Goal: Task Accomplishment & Management: Manage account settings

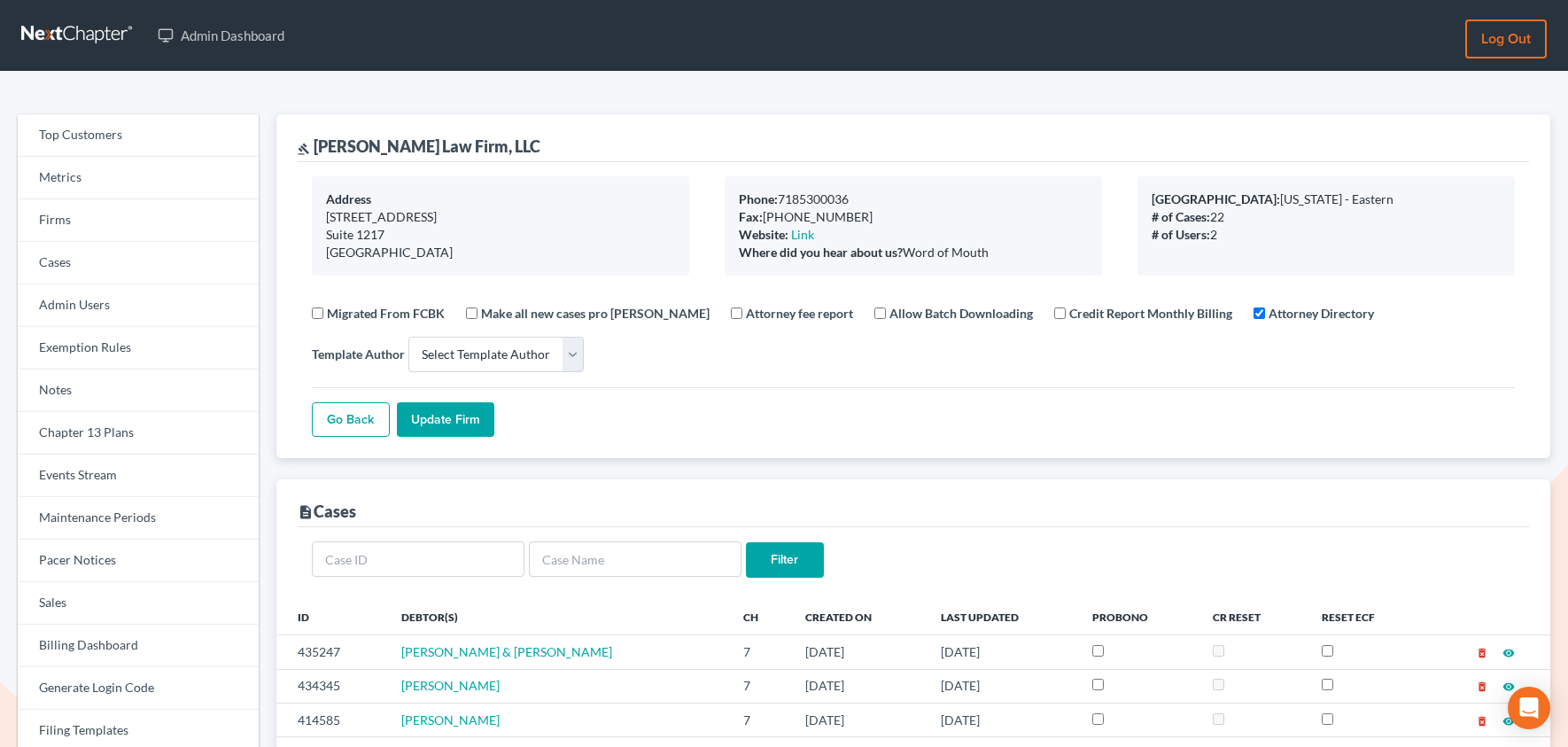
select select
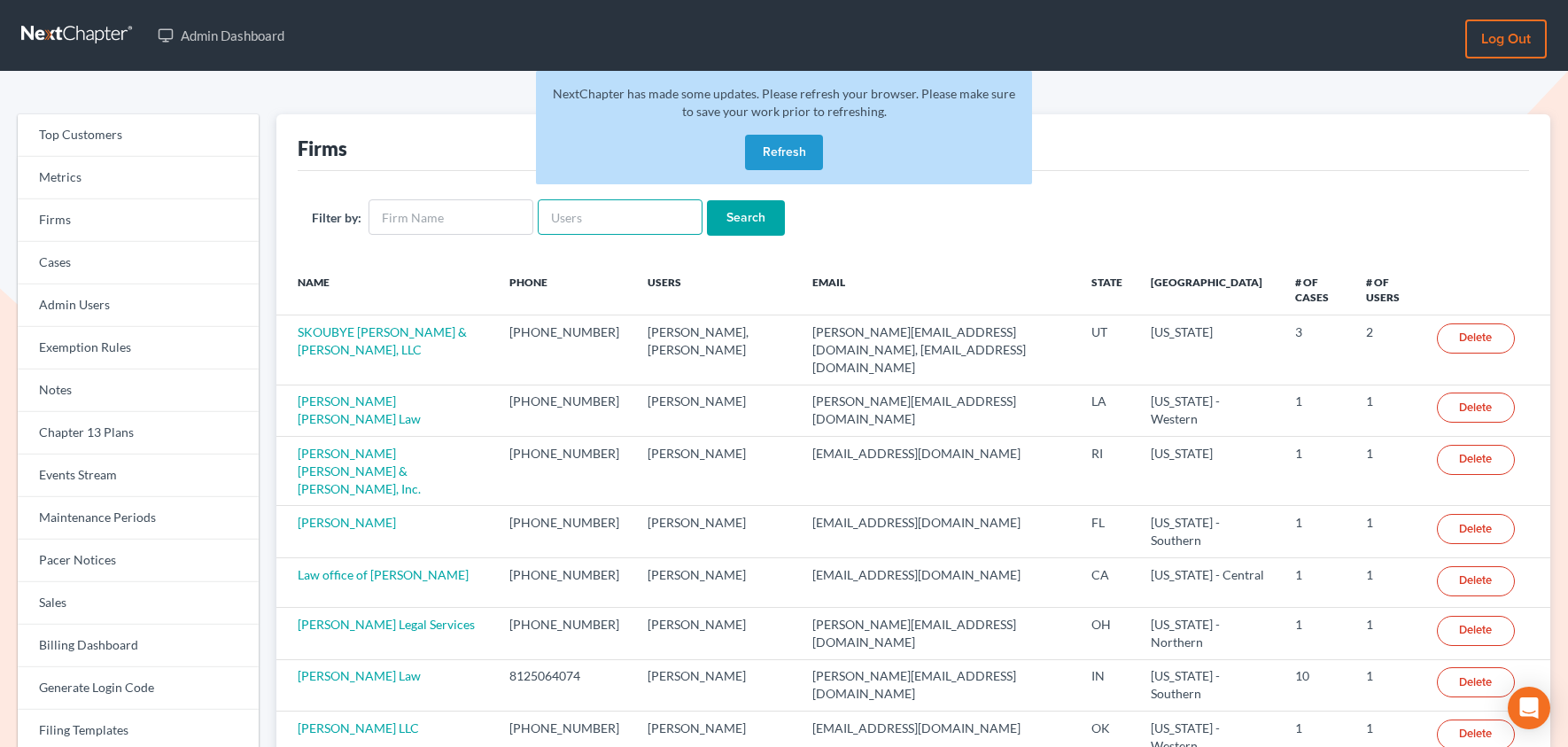
click at [577, 209] on input "text" at bounding box center [619, 217] width 165 height 36
paste input "Capaz Legal, PLLC"
type input "Capaz Legal, PLLC"
click at [707, 200] on input "Search" at bounding box center [745, 218] width 78 height 36
